Goal: Transaction & Acquisition: Book appointment/travel/reservation

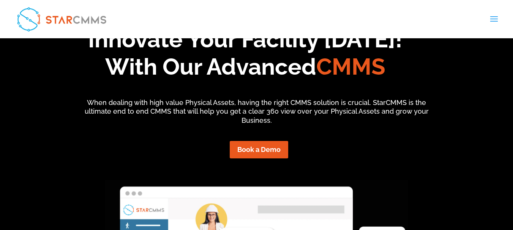
scroll to position [38, 0]
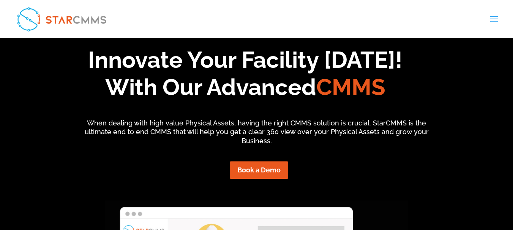
click at [0, 0] on link "العربية" at bounding box center [0, 0] width 0 height 0
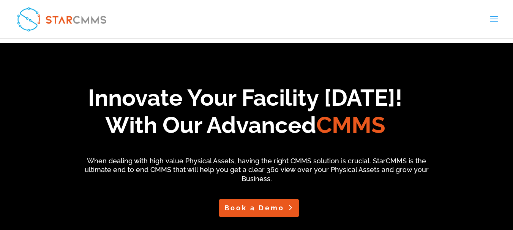
click at [265, 209] on link "Book a Demo" at bounding box center [259, 208] width 80 height 17
